Goal: Information Seeking & Learning: Check status

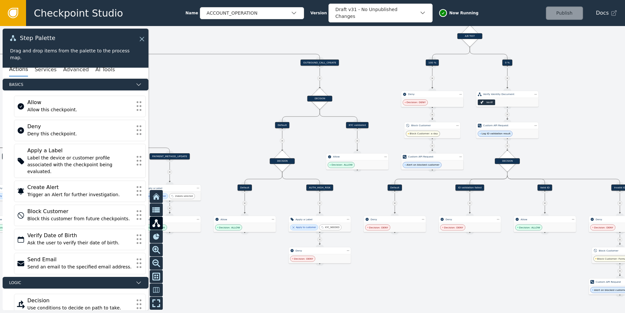
click at [361, 183] on div at bounding box center [312, 169] width 625 height 287
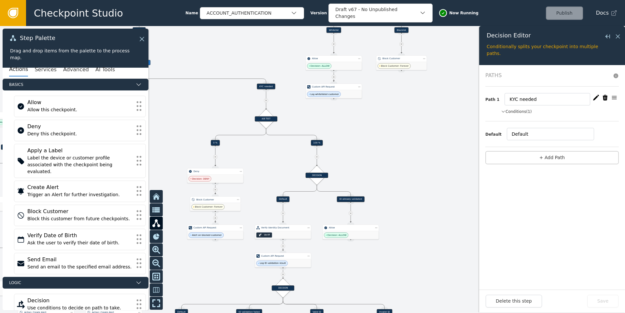
drag, startPoint x: 380, startPoint y: 177, endPoint x: 371, endPoint y: 159, distance: 20.1
click at [371, 159] on div at bounding box center [312, 169] width 625 height 287
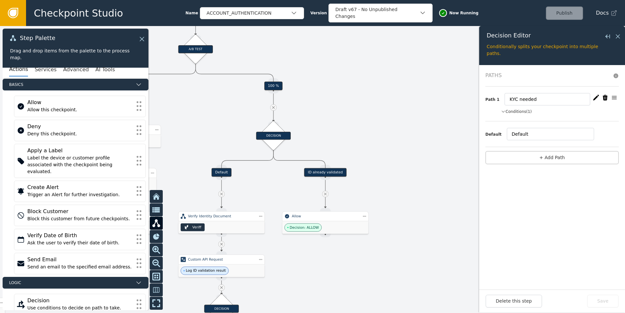
click at [361, 115] on div at bounding box center [312, 169] width 625 height 287
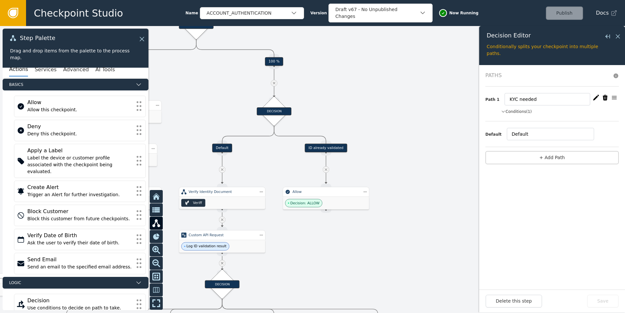
drag, startPoint x: 384, startPoint y: 140, endPoint x: 385, endPoint y: 114, distance: 26.4
click at [385, 114] on div at bounding box center [312, 169] width 625 height 287
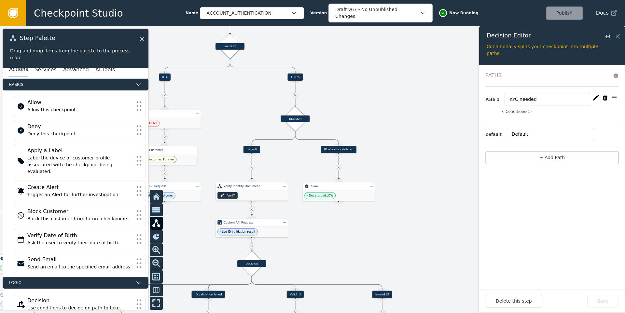
drag, startPoint x: 405, startPoint y: 224, endPoint x: 405, endPoint y: 178, distance: 46.6
click at [405, 178] on div at bounding box center [312, 169] width 625 height 287
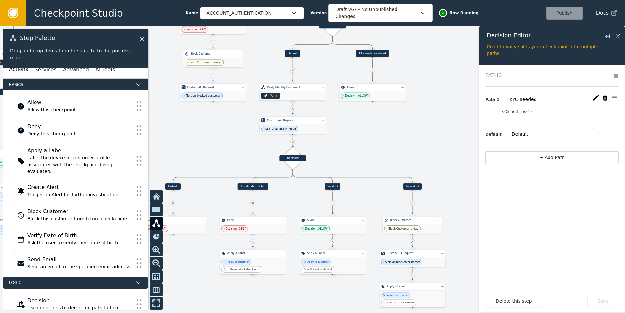
drag, startPoint x: 317, startPoint y: 201, endPoint x: 362, endPoint y: 140, distance: 76.2
click at [362, 140] on div at bounding box center [312, 169] width 625 height 287
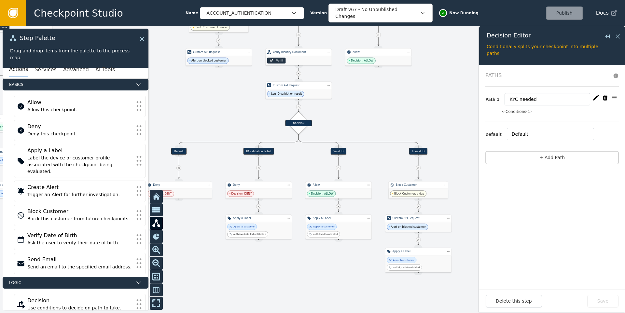
drag, startPoint x: 371, startPoint y: 128, endPoint x: 369, endPoint y: 114, distance: 14.5
click at [369, 114] on div at bounding box center [312, 169] width 625 height 287
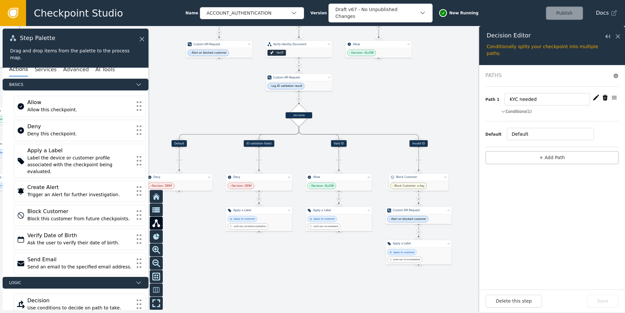
drag, startPoint x: 370, startPoint y: 102, endPoint x: 370, endPoint y: 96, distance: 5.9
click at [370, 96] on div at bounding box center [312, 169] width 625 height 287
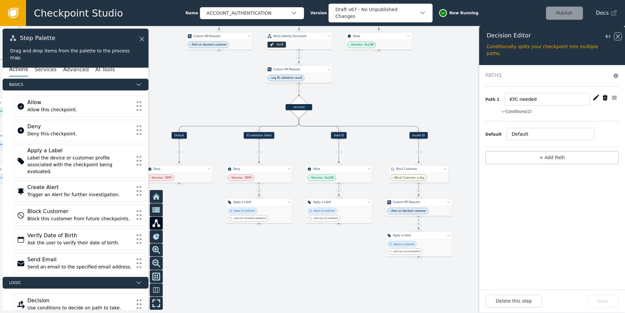
click at [620, 36] on icon at bounding box center [618, 36] width 7 height 7
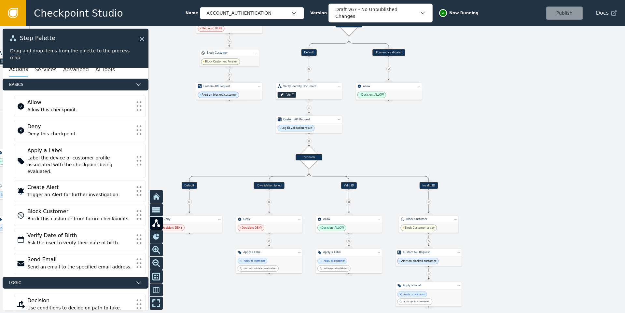
drag, startPoint x: 509, startPoint y: 161, endPoint x: 518, endPoint y: 200, distance: 40.1
click at [518, 200] on div at bounding box center [312, 169] width 625 height 287
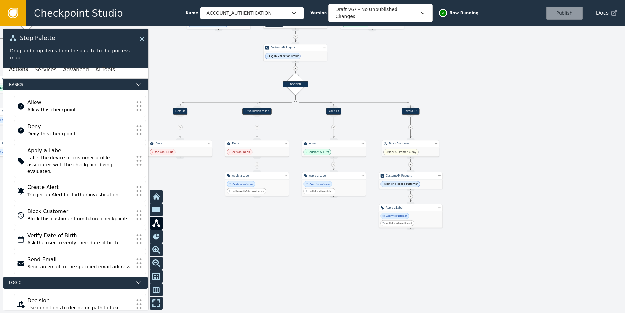
drag, startPoint x: 525, startPoint y: 215, endPoint x: 509, endPoint y: 141, distance: 75.6
click at [509, 141] on div at bounding box center [312, 169] width 625 height 287
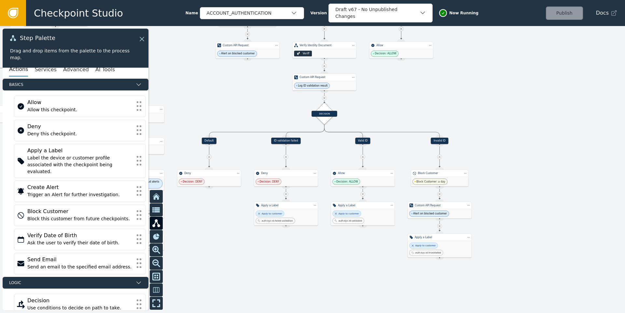
drag, startPoint x: 500, startPoint y: 179, endPoint x: 542, endPoint y: 215, distance: 54.5
click at [542, 215] on div at bounding box center [312, 169] width 625 height 287
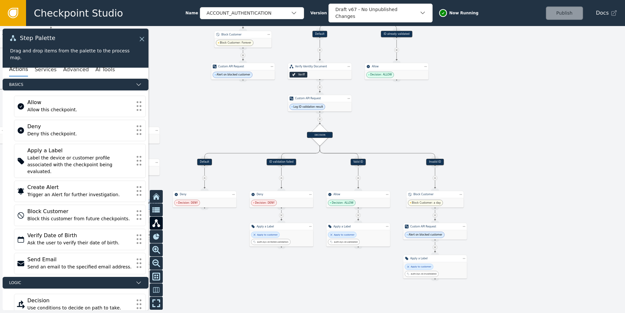
drag, startPoint x: 521, startPoint y: 169, endPoint x: 496, endPoint y: 190, distance: 32.7
click at [496, 190] on div at bounding box center [312, 169] width 625 height 287
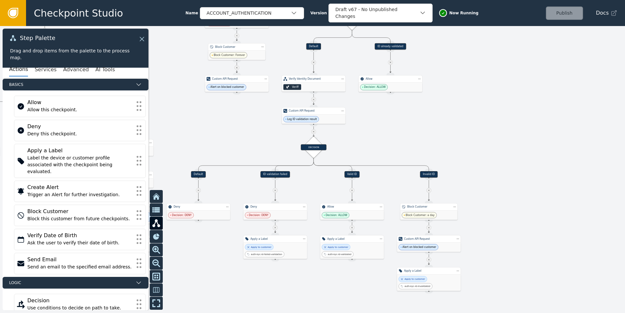
click at [489, 142] on div at bounding box center [312, 169] width 625 height 287
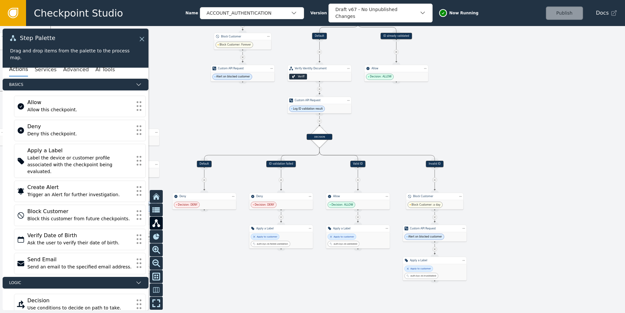
drag, startPoint x: 495, startPoint y: 214, endPoint x: 519, endPoint y: 177, distance: 44.4
click at [519, 177] on div at bounding box center [312, 169] width 625 height 287
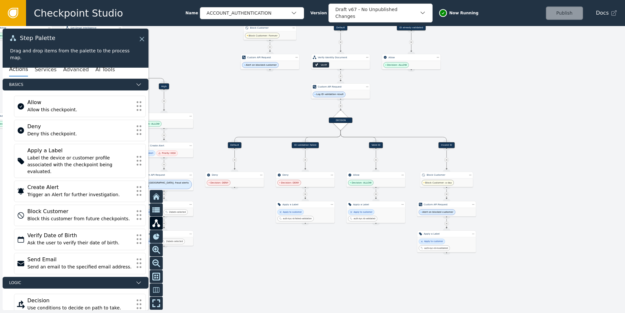
drag, startPoint x: 405, startPoint y: 118, endPoint x: 403, endPoint y: 147, distance: 29.0
click at [403, 147] on div at bounding box center [312, 169] width 625 height 287
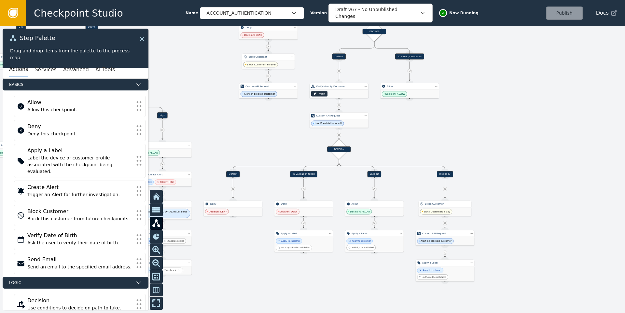
click at [345, 92] on div "Veriff" at bounding box center [339, 94] width 59 height 8
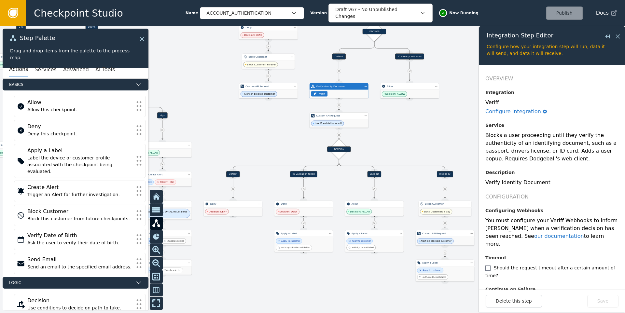
click at [338, 119] on div "Custom API Request" at bounding box center [339, 115] width 59 height 7
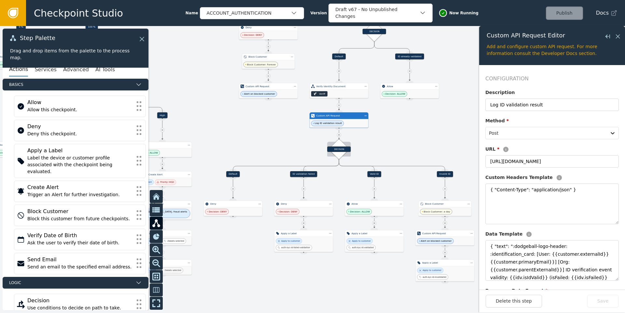
click at [343, 150] on div "DECISION" at bounding box center [338, 150] width 23 height 6
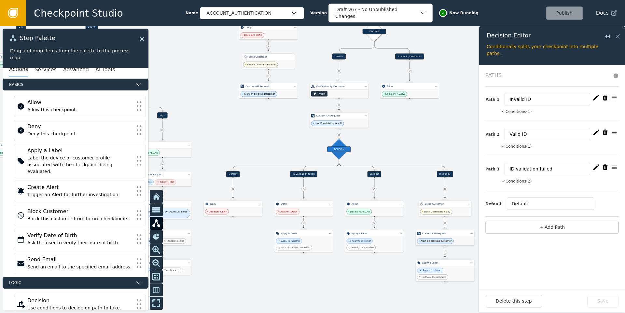
click at [350, 91] on div "Veriff" at bounding box center [339, 94] width 59 height 8
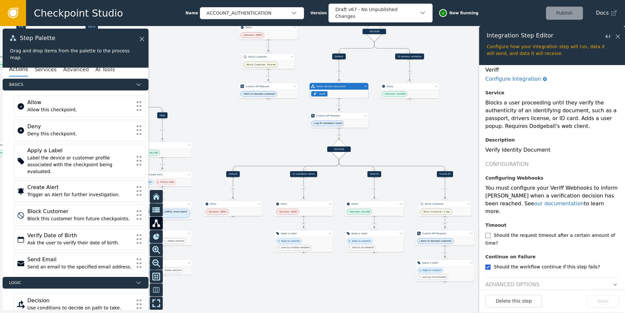
scroll to position [34, 0]
click at [606, 277] on header "Advanced Options" at bounding box center [553, 282] width 134 height 11
click at [613, 282] on icon "button" at bounding box center [615, 284] width 5 height 5
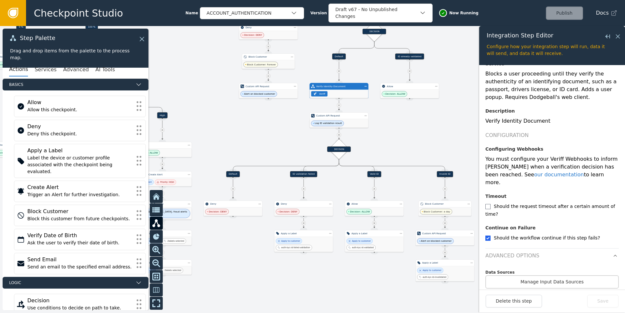
scroll to position [63, 0]
click at [568, 275] on button "Manage Input Data Sources" at bounding box center [553, 281] width 134 height 13
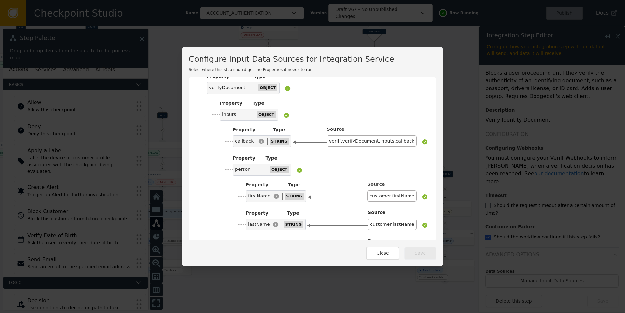
scroll to position [36, 0]
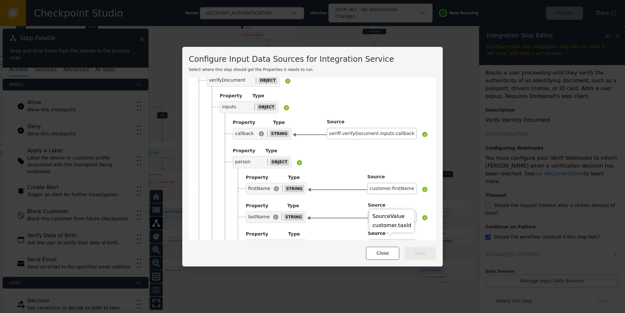
click at [380, 251] on button "Close" at bounding box center [382, 253] width 33 height 13
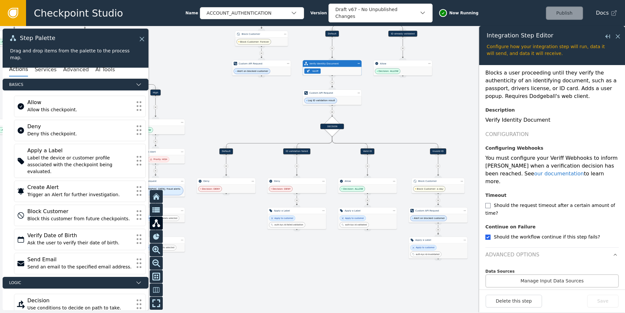
drag, startPoint x: 424, startPoint y: 146, endPoint x: 414, endPoint y: 116, distance: 30.8
click at [414, 116] on div at bounding box center [312, 169] width 625 height 287
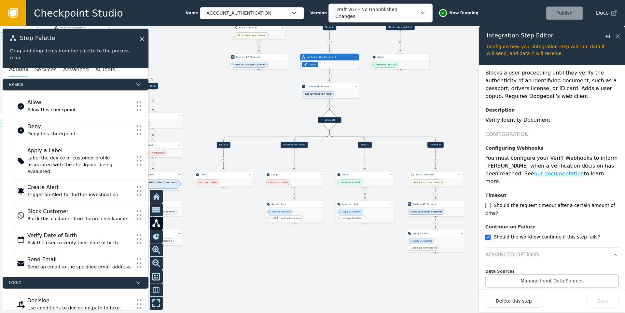
click at [544, 176] on link "our documentation" at bounding box center [559, 174] width 50 height 6
click at [337, 91] on div "Log ID validation result" at bounding box center [329, 94] width 59 height 8
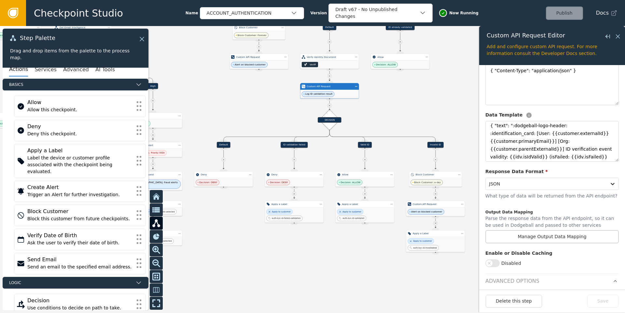
scroll to position [0, 0]
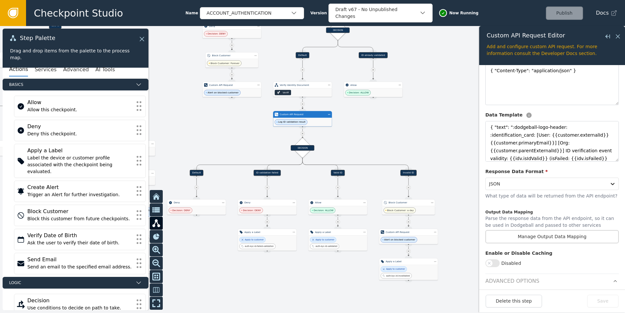
drag, startPoint x: 411, startPoint y: 106, endPoint x: 384, endPoint y: 134, distance: 38.9
click at [384, 134] on div at bounding box center [312, 169] width 625 height 287
click at [302, 149] on div "DECISION" at bounding box center [302, 148] width 23 height 6
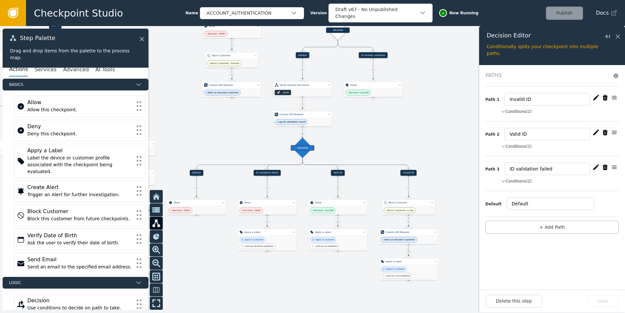
click at [524, 112] on button "Conditions (1)" at bounding box center [516, 112] width 31 height 6
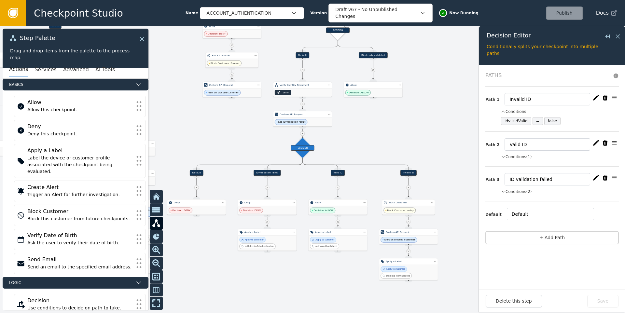
click at [516, 157] on button "Conditions (1)" at bounding box center [516, 157] width 31 height 6
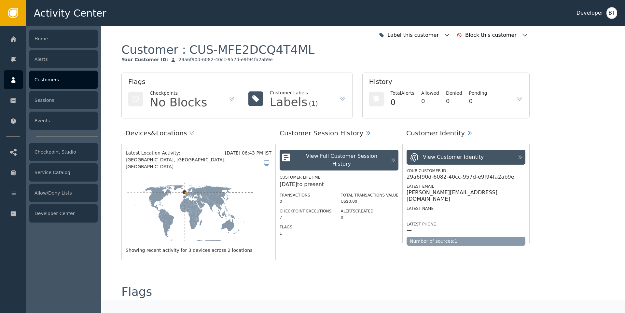
click at [64, 84] on div "Customers" at bounding box center [63, 80] width 68 height 18
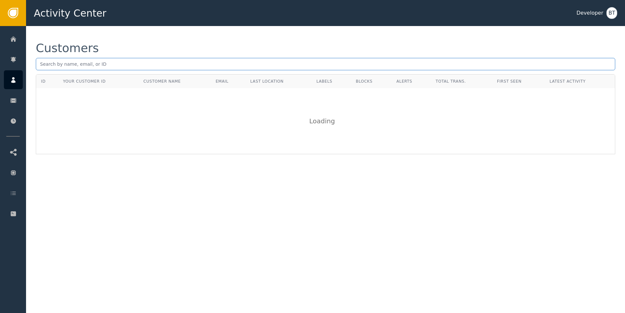
click at [135, 58] on input "text" at bounding box center [326, 64] width 580 height 12
paste input "[EMAIL_ADDRESS][DOMAIN_NAME]"
type input "[EMAIL_ADDRESS][DOMAIN_NAME]"
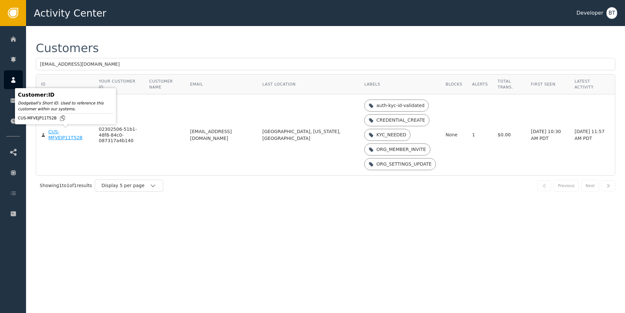
click at [63, 139] on div "CUS-MFVEJP11T52B" at bounding box center [68, 134] width 41 height 11
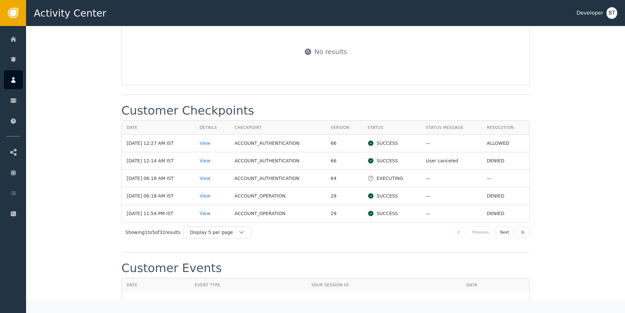
scroll to position [798, 0]
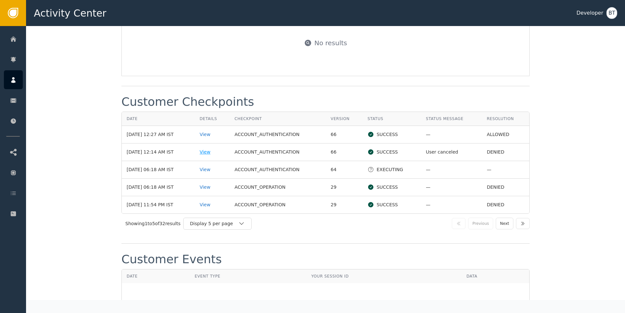
click at [214, 156] on div "View" at bounding box center [212, 152] width 25 height 7
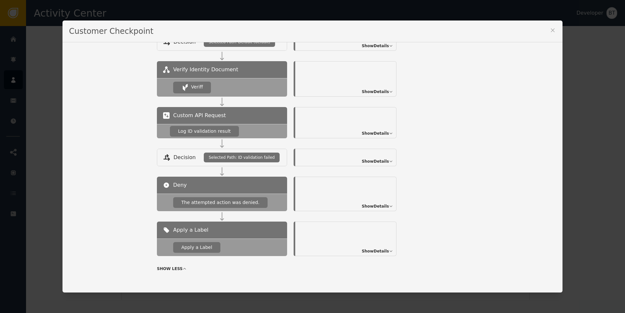
scroll to position [244, 0]
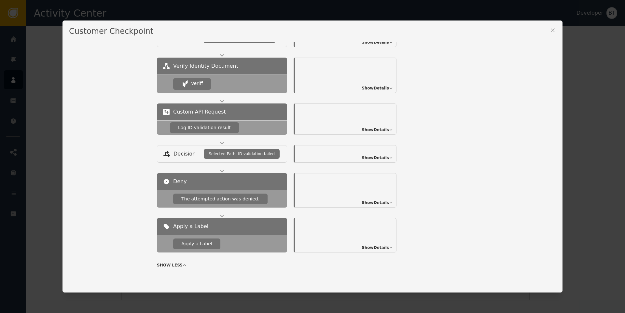
click at [375, 160] on span "Show Details" at bounding box center [375, 158] width 27 height 6
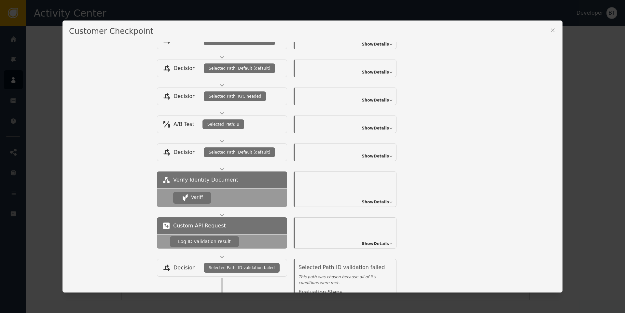
scroll to position [131, 0]
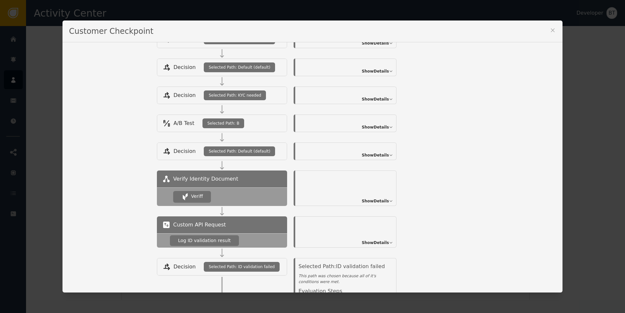
click at [370, 154] on span "Show Details" at bounding box center [375, 155] width 27 height 6
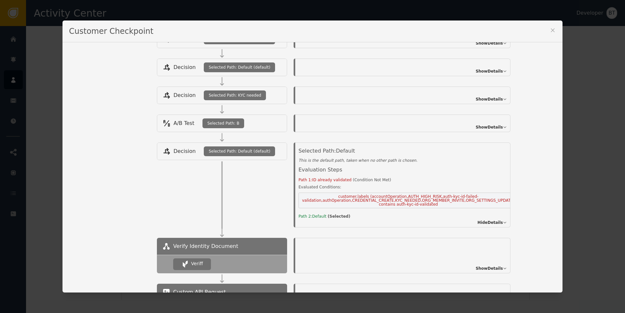
click at [495, 126] on span "Show Details" at bounding box center [489, 127] width 27 height 6
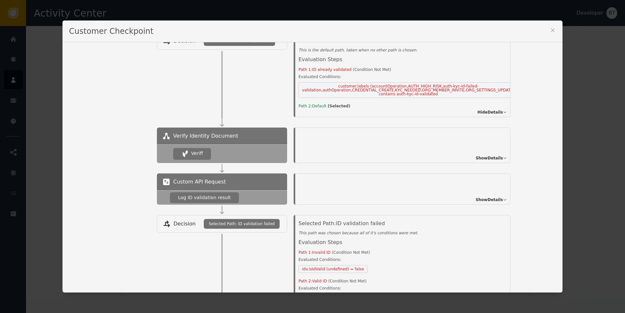
scroll to position [266, 0]
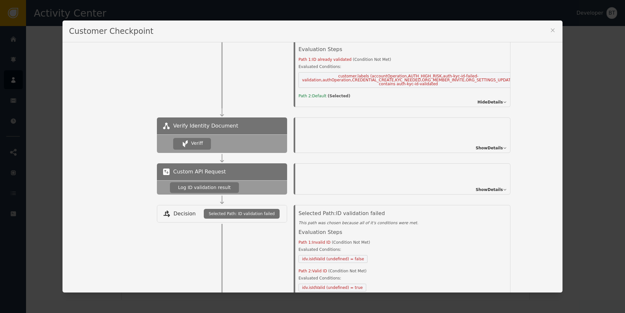
click at [491, 151] on span "Show Details" at bounding box center [489, 148] width 27 height 6
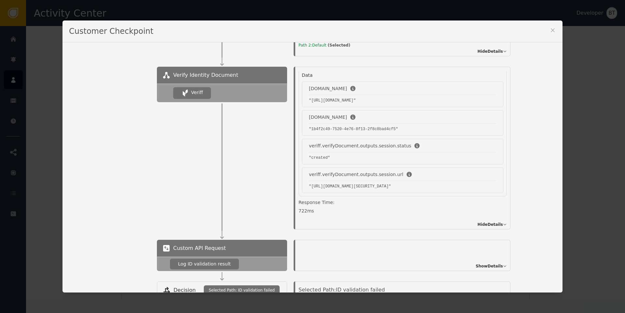
scroll to position [310, 0]
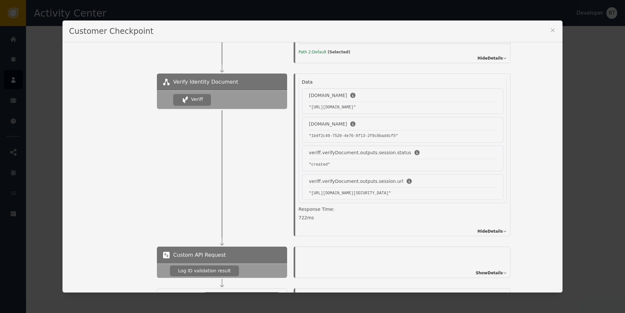
click at [551, 29] on icon at bounding box center [553, 30] width 7 height 7
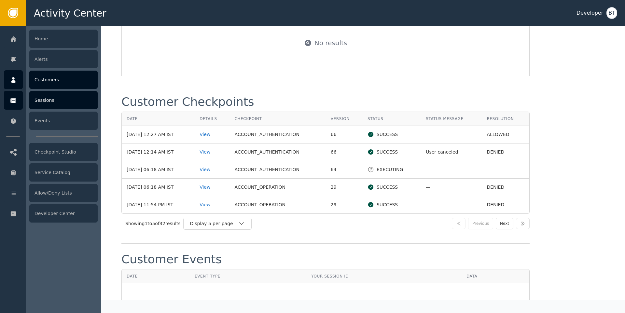
click at [51, 105] on div "Sessions" at bounding box center [63, 100] width 68 height 18
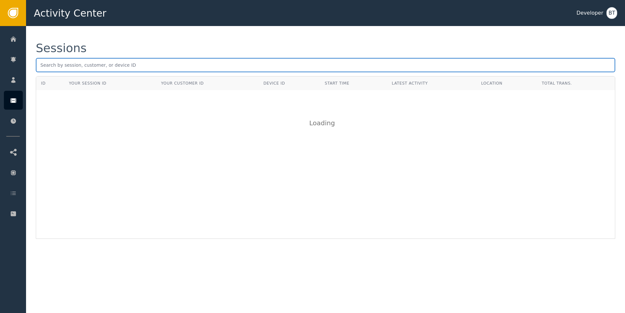
click at [152, 64] on input "text" at bounding box center [326, 65] width 580 height 14
paste input "9b851420-4f9b-4cd9-87df-aaac4a901b75"
type input "9b851420-4f9b-4cd9-87df-aaac4a901b75"
click at [152, 66] on input "9b851420-4f9b-4cd9-87df-aaac4a901b75" at bounding box center [326, 65] width 580 height 14
click at [147, 64] on input "9b851420-4f9b-4cd9-87df-aaac4a901b75" at bounding box center [326, 65] width 580 height 14
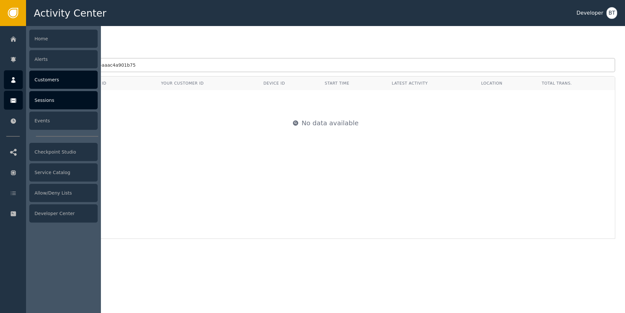
click at [17, 78] on div at bounding box center [13, 79] width 19 height 19
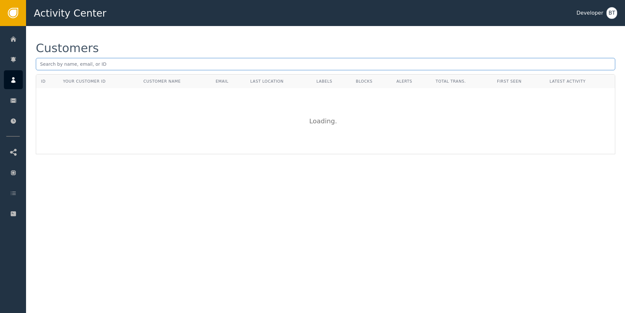
click at [135, 63] on input "text" at bounding box center [326, 64] width 580 height 12
click at [74, 67] on input "[PERSON_NAME]" at bounding box center [326, 64] width 580 height 12
click at [92, 60] on input "[PERSON_NAME]" at bounding box center [326, 64] width 580 height 12
click at [91, 60] on input "[PERSON_NAME]" at bounding box center [326, 64] width 580 height 12
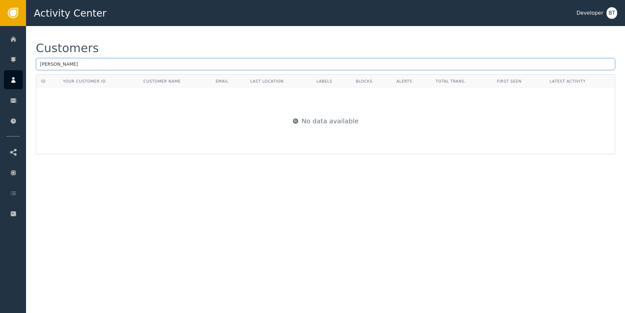
click at [85, 65] on input "[PERSON_NAME]" at bounding box center [326, 64] width 580 height 12
type input "j"
type input "toner"
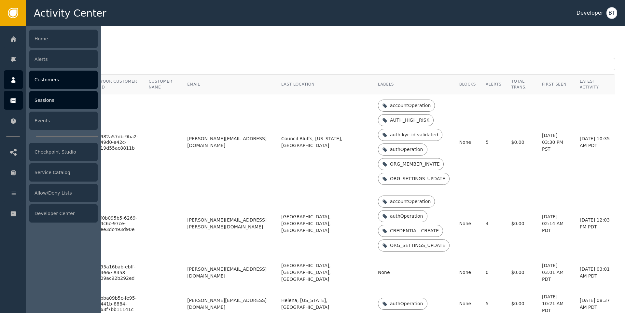
click at [51, 103] on div "Sessions" at bounding box center [63, 100] width 68 height 18
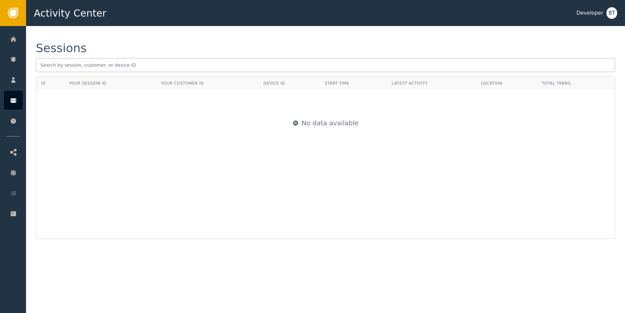
click at [98, 86] on div "Your Session ID" at bounding box center [87, 83] width 37 height 6
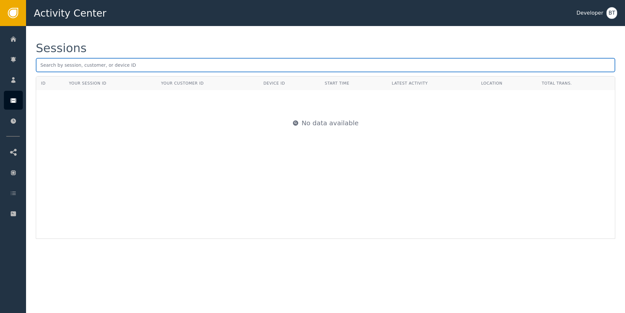
click at [164, 67] on input "text" at bounding box center [326, 65] width 580 height 14
paste input "73d75eb6-047f-418e-ba17-1f1ed76869c7"
type input "73d75eb6-047f-418e-ba17-1f1ed76869c7"
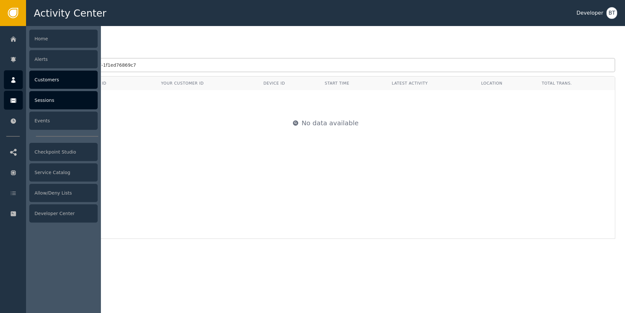
click at [15, 82] on icon at bounding box center [13, 80] width 7 height 7
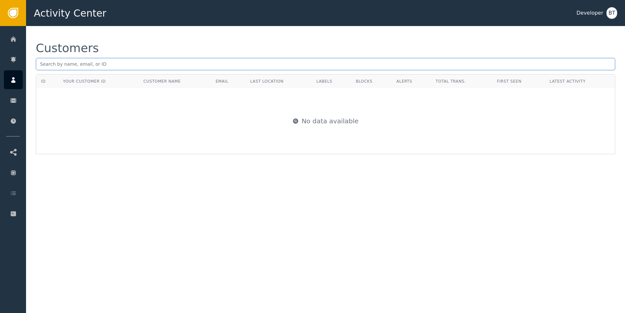
click at [104, 64] on input "text" at bounding box center [326, 64] width 580 height 12
click at [211, 71] on div "Customers" at bounding box center [326, 58] width 580 height 32
click at [211, 69] on input "text" at bounding box center [326, 64] width 580 height 12
paste input "[EMAIL_ADDRESS][DOMAIN_NAME]"
type input "[EMAIL_ADDRESS][DOMAIN_NAME]"
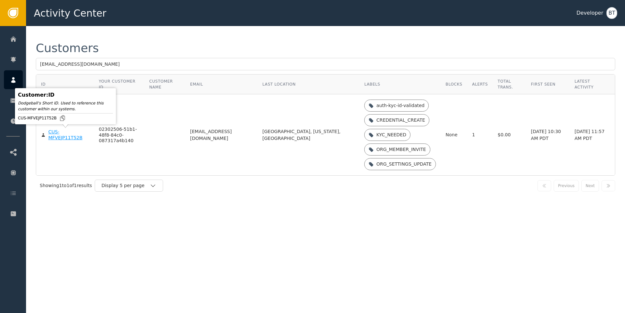
click at [59, 137] on div "CUS-MFVEJP11T52B" at bounding box center [68, 134] width 41 height 11
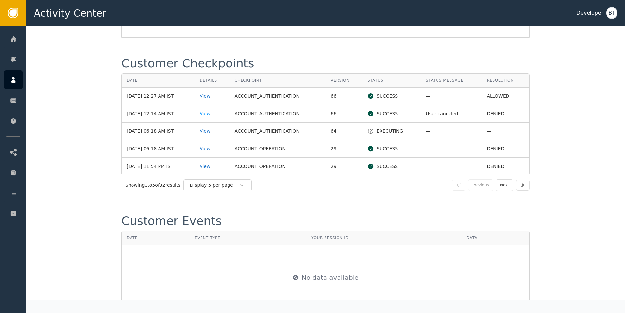
scroll to position [836, 0]
click at [210, 117] on div "View" at bounding box center [212, 113] width 25 height 7
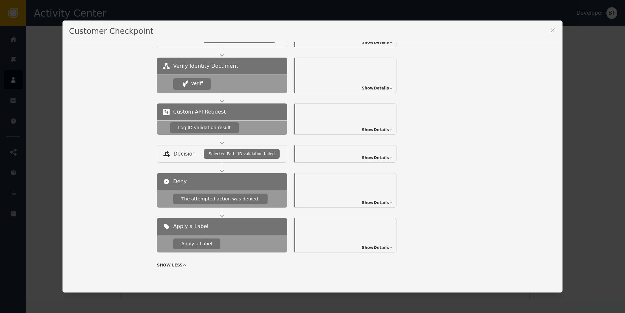
scroll to position [0, 0]
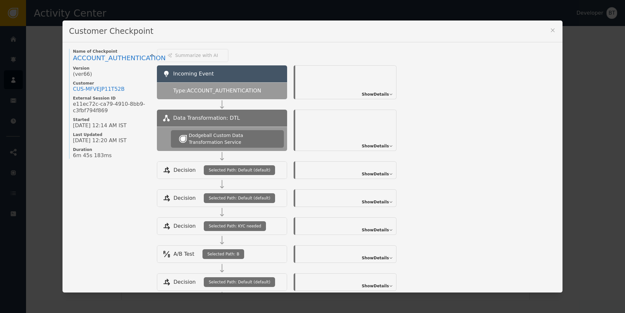
click at [556, 31] on div "Customer Checkpoint" at bounding box center [313, 32] width 500 height 22
click at [554, 31] on div "Customer Checkpoint" at bounding box center [313, 32] width 500 height 22
click at [552, 30] on icon at bounding box center [553, 30] width 7 height 7
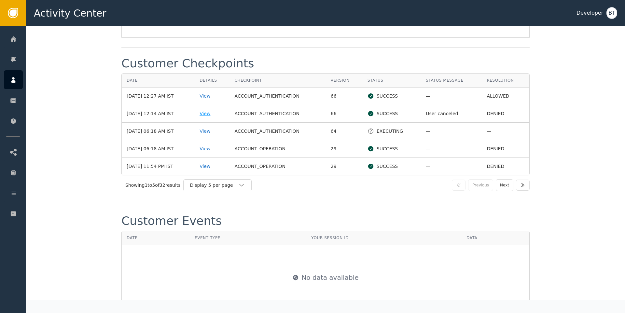
click at [216, 117] on div "View" at bounding box center [212, 113] width 25 height 7
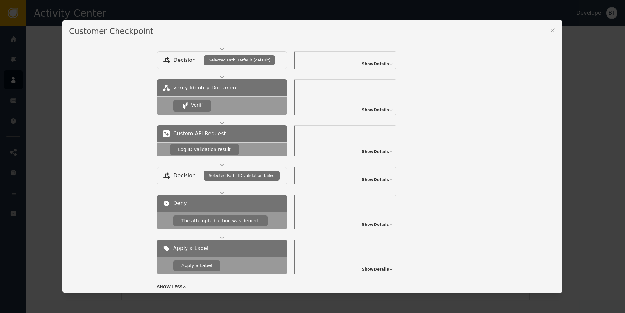
scroll to position [225, 0]
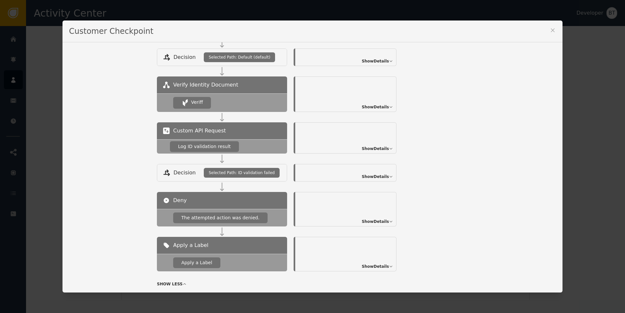
click at [376, 108] on span "Show Details" at bounding box center [375, 107] width 27 height 6
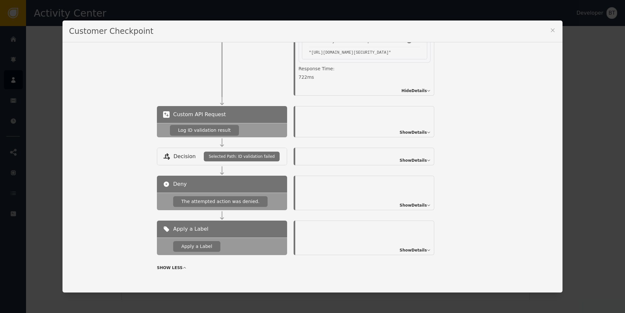
scroll to position [371, 0]
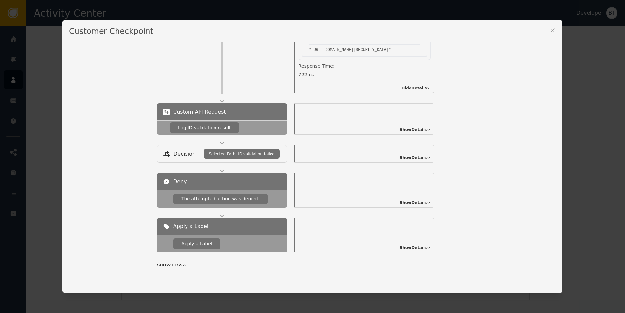
click at [427, 130] on span "Show Details" at bounding box center [413, 130] width 27 height 6
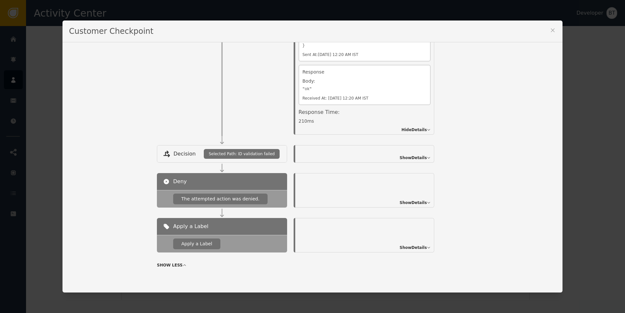
scroll to position [443, 0]
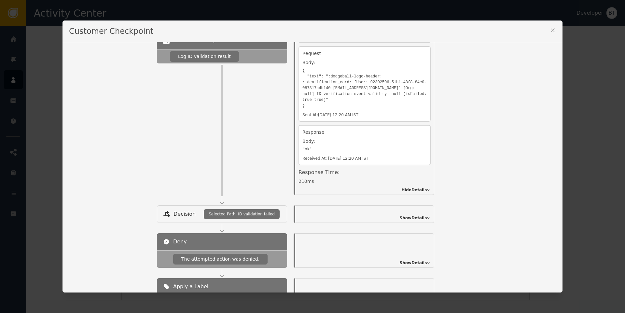
click at [427, 217] on span "Show Details" at bounding box center [413, 218] width 27 height 6
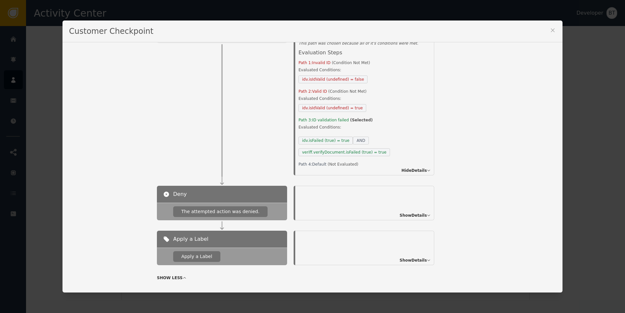
scroll to position [624, 0]
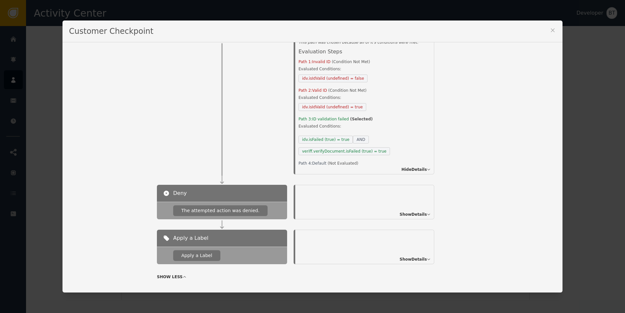
click at [550, 29] on icon at bounding box center [553, 30] width 7 height 7
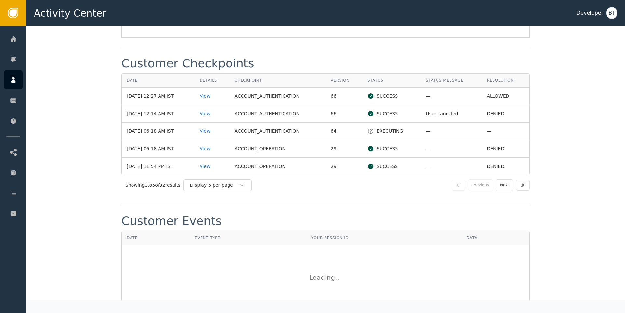
scroll to position [0, 0]
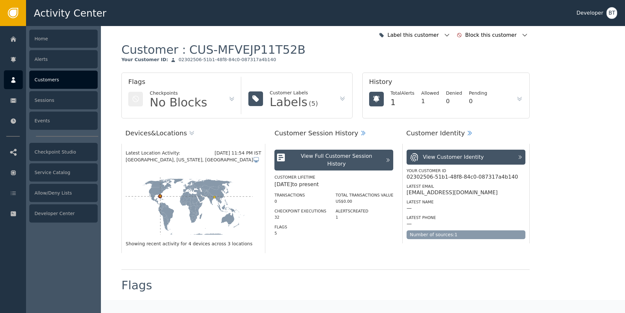
click at [66, 82] on div "Customers" at bounding box center [63, 80] width 68 height 18
